Goal: Information Seeking & Learning: Find specific fact

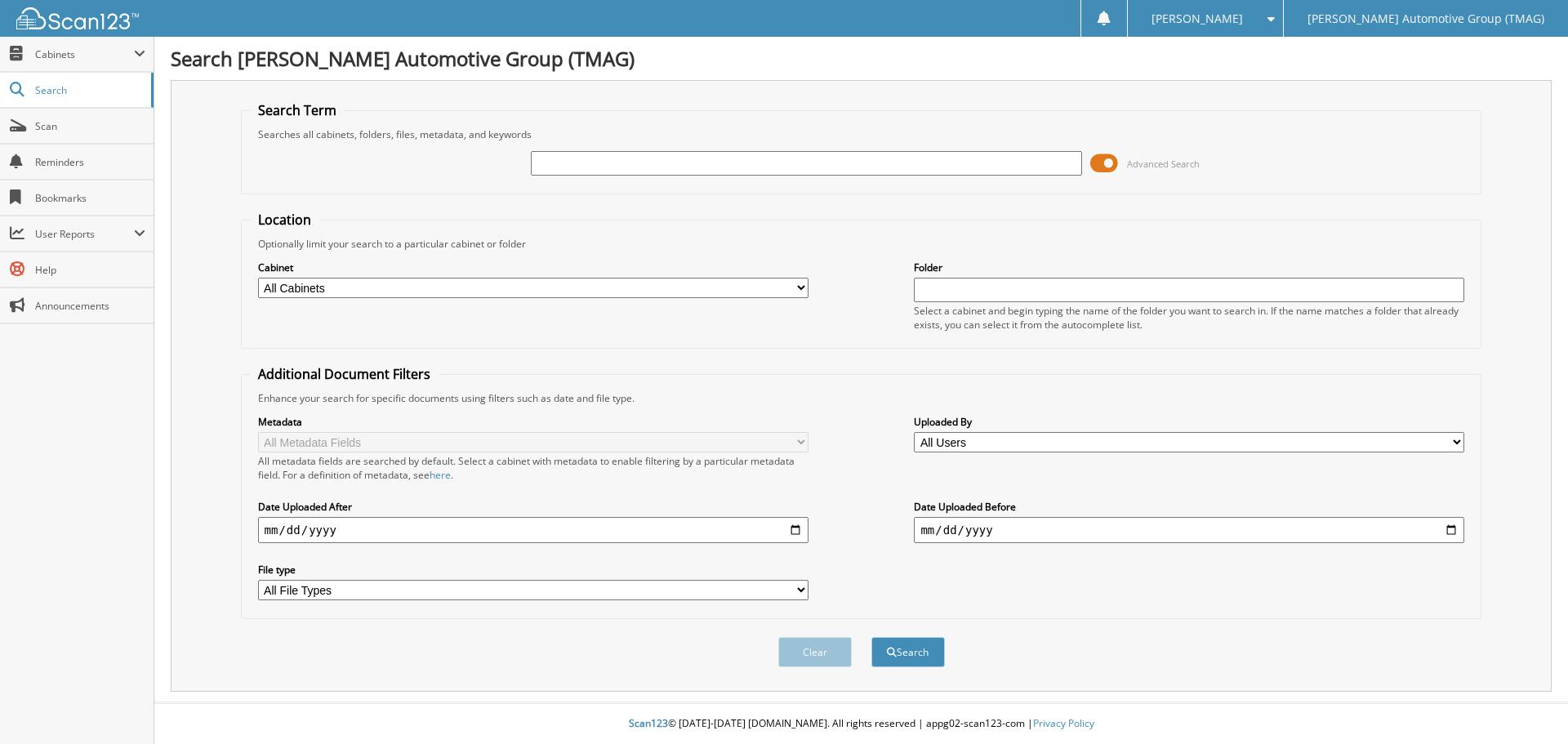
click at [587, 164] on input "text" at bounding box center [806, 163] width 550 height 25
type input "h25362"
click at [871, 637] on button "Search" at bounding box center [907, 652] width 74 height 31
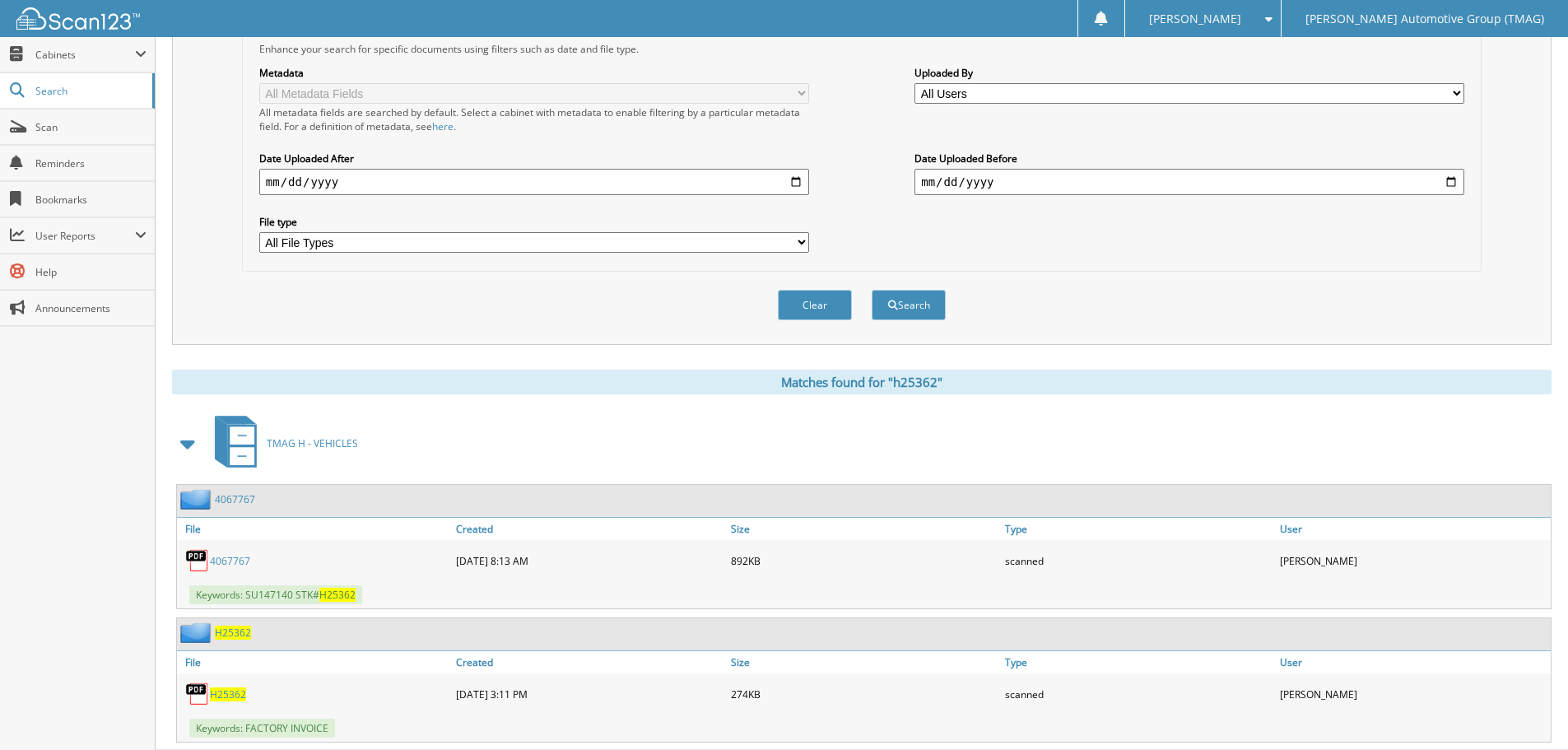
scroll to position [395, 0]
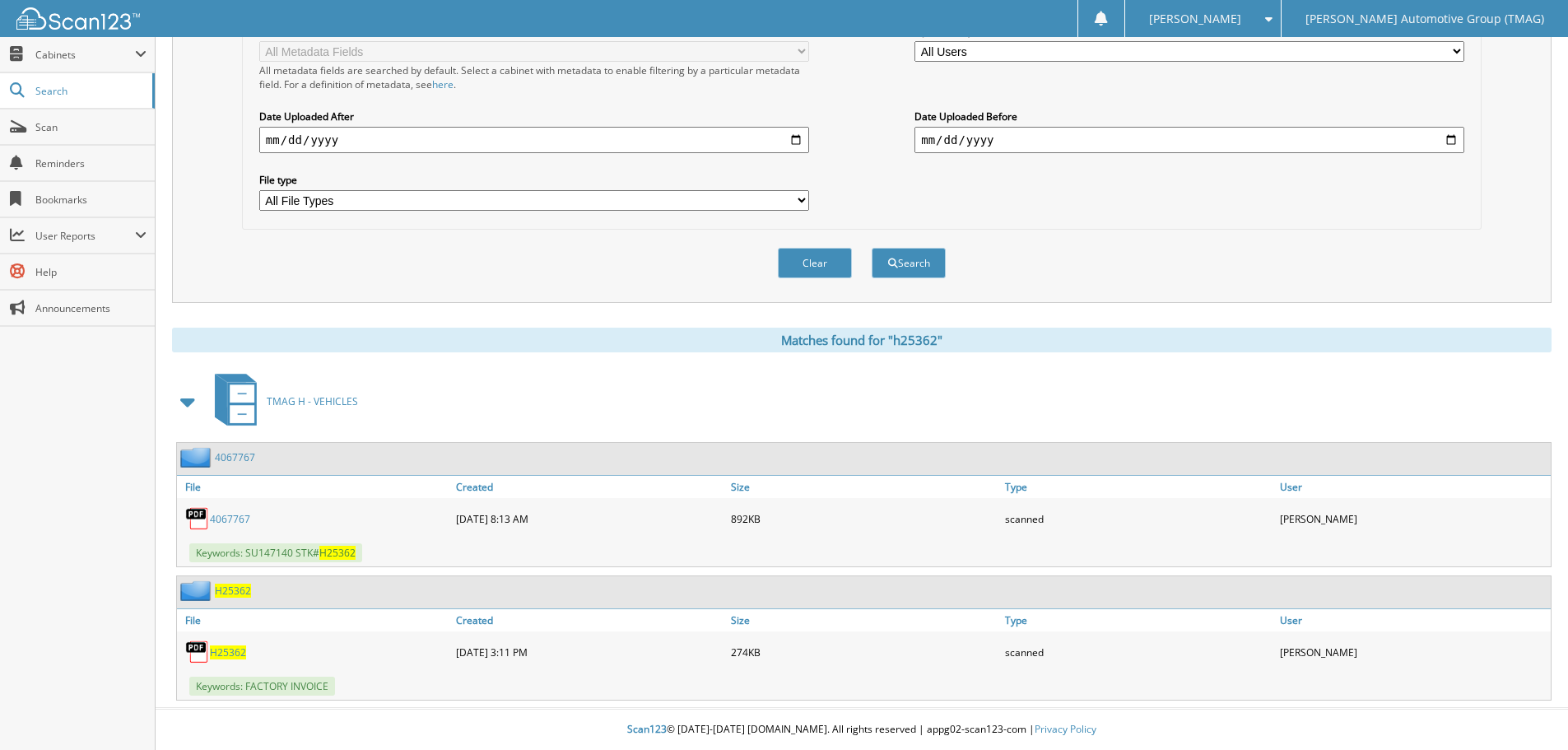
click at [230, 649] on span "H25362" at bounding box center [228, 652] width 37 height 14
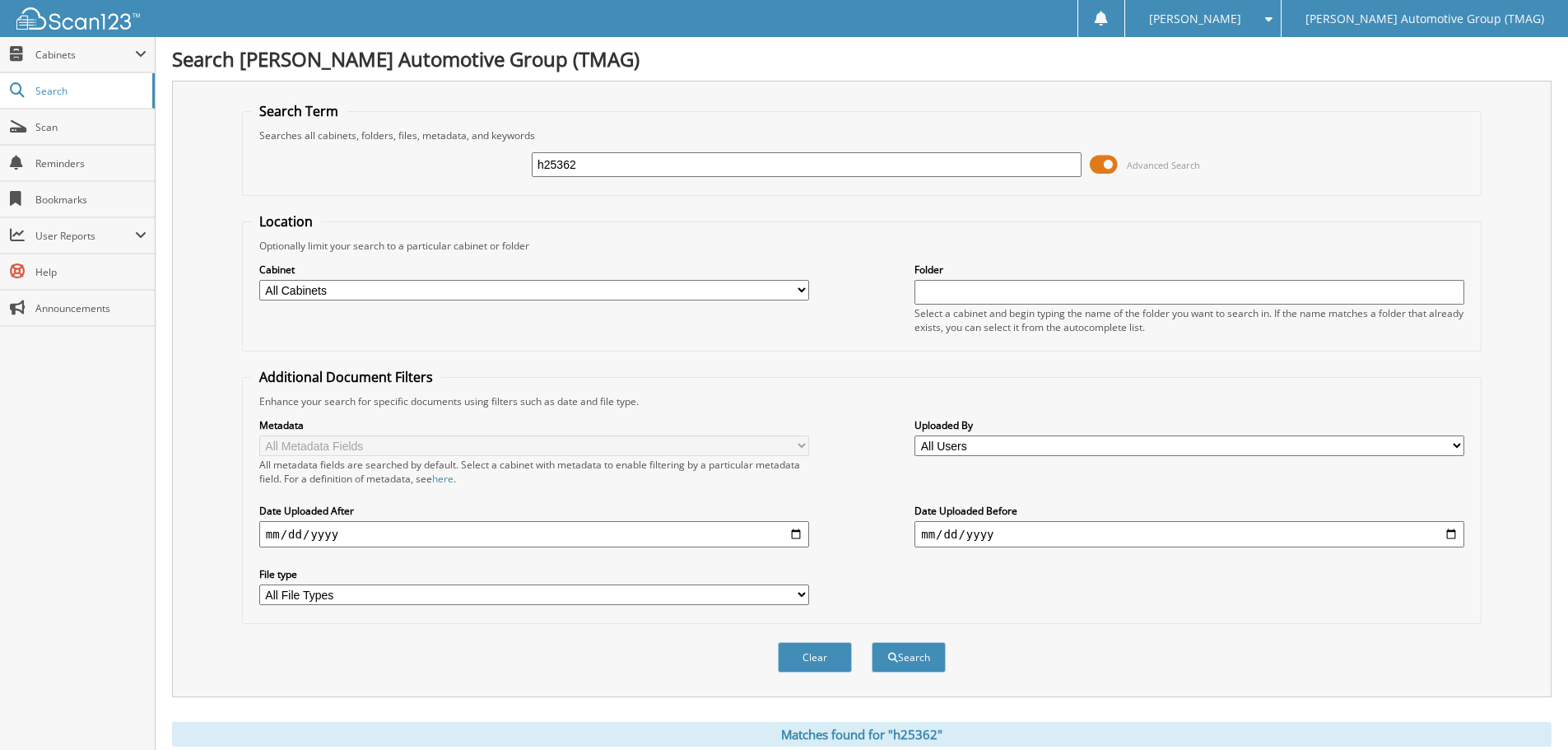
drag, startPoint x: 617, startPoint y: 168, endPoint x: 317, endPoint y: 162, distance: 300.1
click at [317, 162] on div "h25362 Advanced Search" at bounding box center [861, 165] width 1221 height 44
type input "c26168"
click at [871, 642] on button "Search" at bounding box center [908, 658] width 74 height 31
drag, startPoint x: 624, startPoint y: 152, endPoint x: 279, endPoint y: 152, distance: 345.0
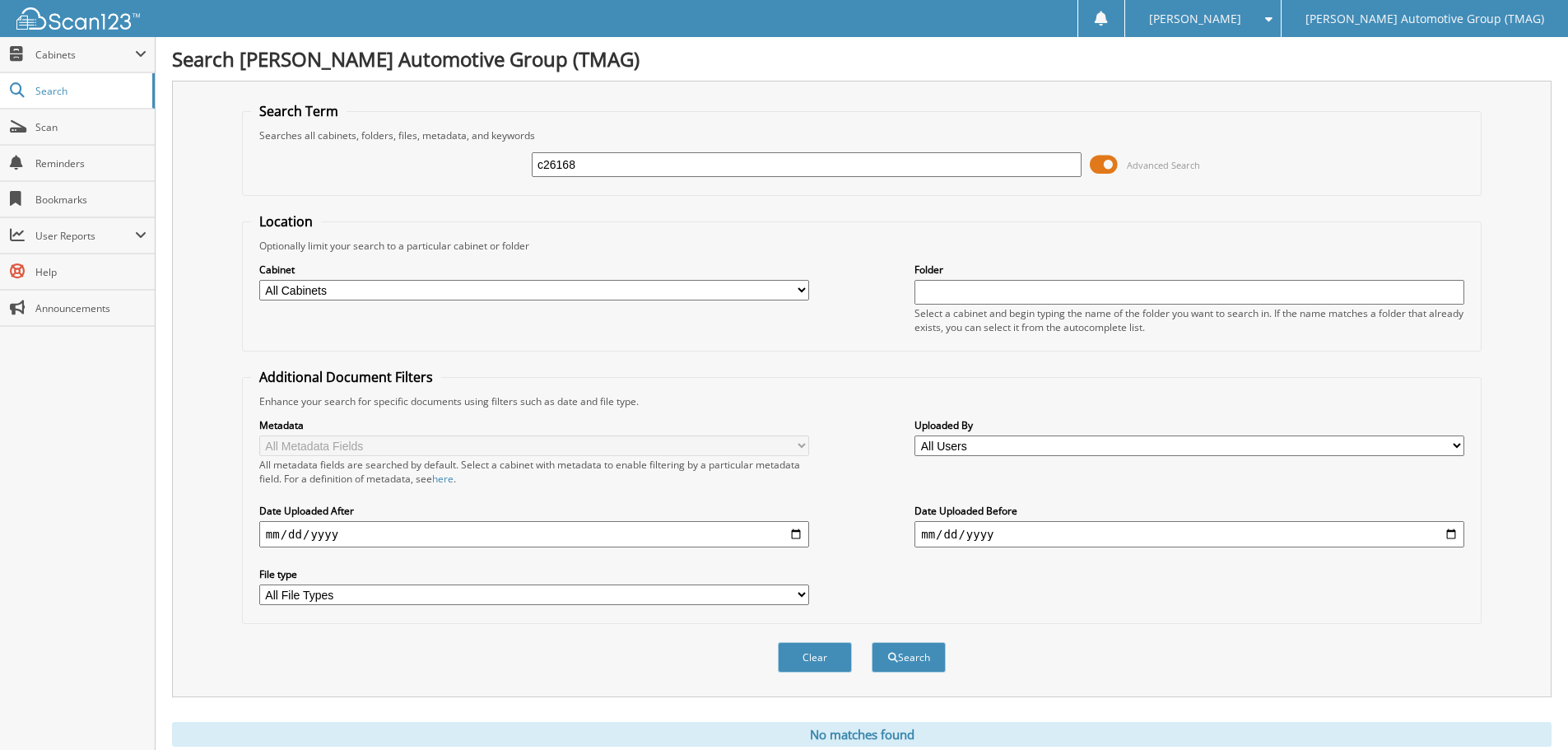
click at [279, 152] on div "c26168 Advanced Search" at bounding box center [861, 165] width 1221 height 44
type input "h25814"
click at [871, 642] on button "Search" at bounding box center [908, 658] width 74 height 31
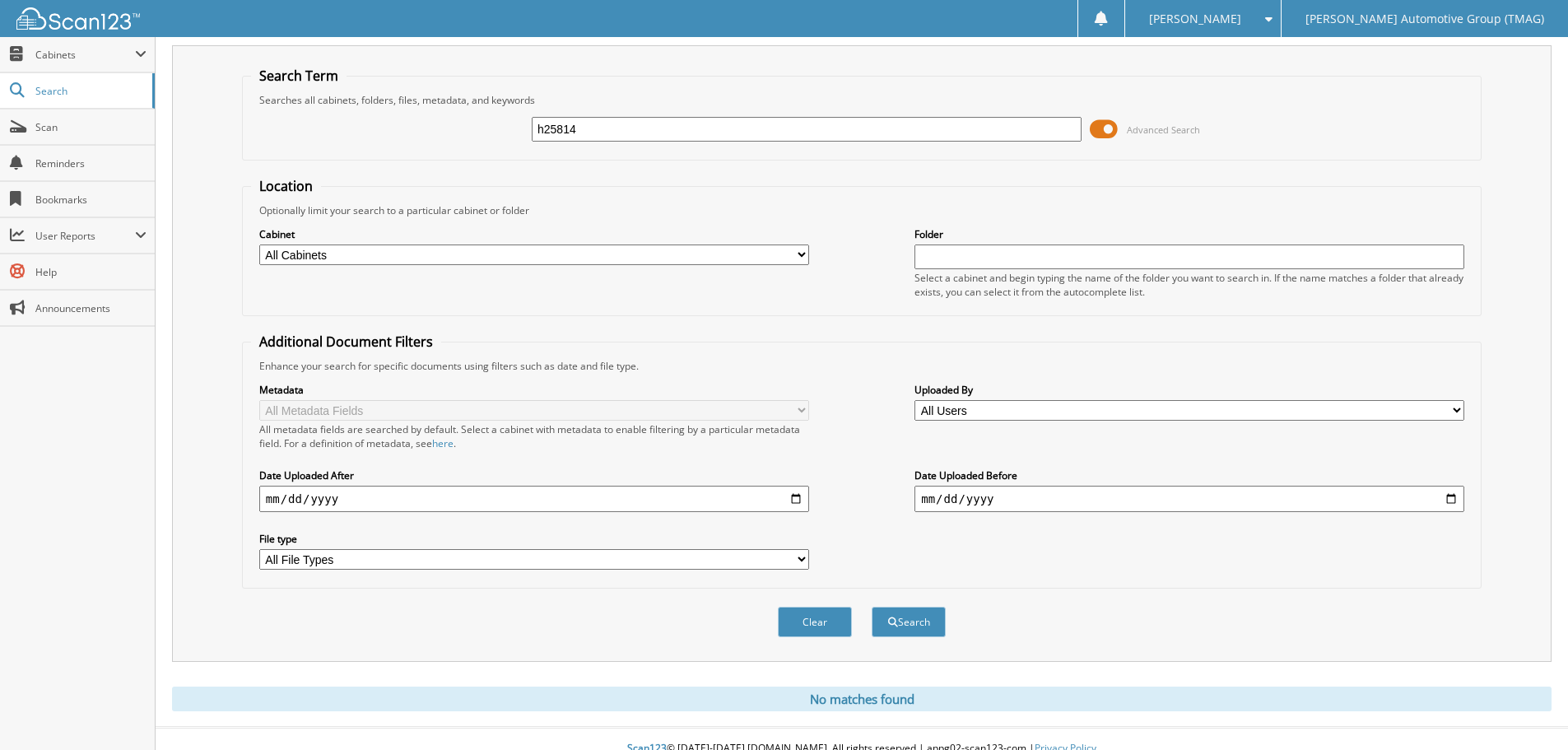
scroll to position [55, 0]
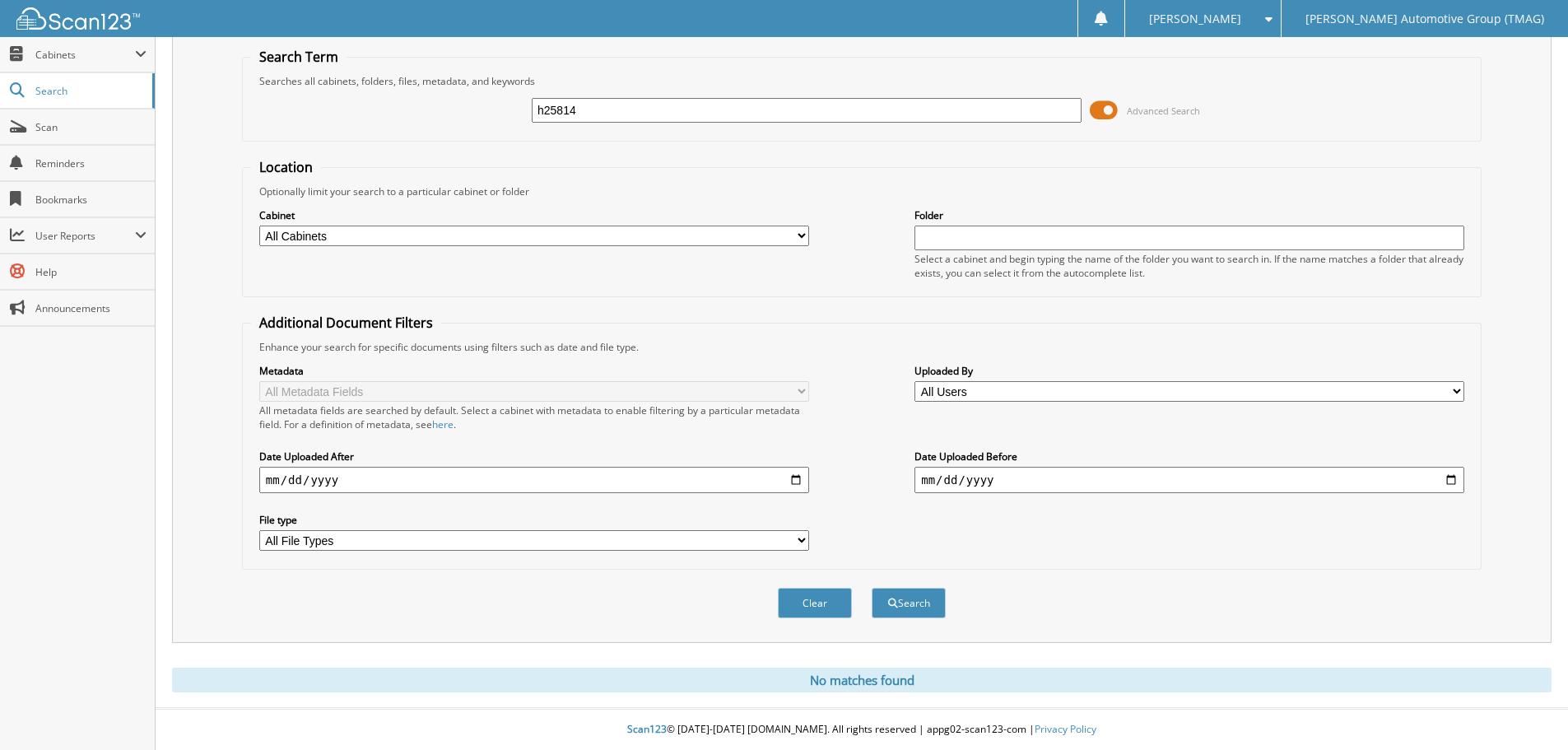
drag, startPoint x: 601, startPoint y: 105, endPoint x: 416, endPoint y: 99, distance: 185.1
click at [416, 99] on div "h25814 Advanced Search" at bounding box center [861, 110] width 1221 height 44
type input "H25814"
click at [871, 587] on button "Search" at bounding box center [908, 603] width 74 height 31
